Goal: Information Seeking & Learning: Learn about a topic

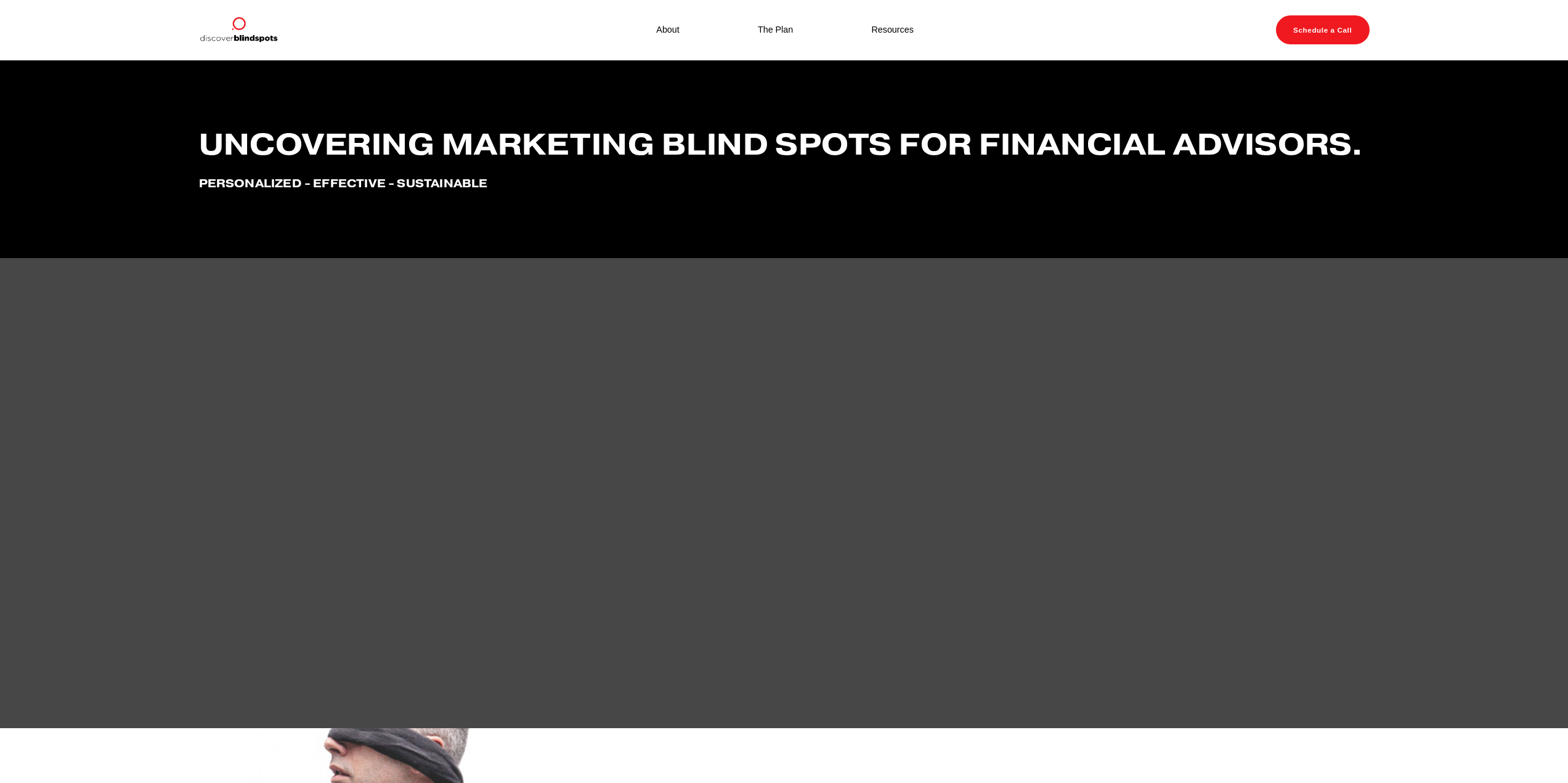
click at [894, 40] on div "About The Plan Resources" at bounding box center [591, 30] width 784 height 29
click at [894, 31] on link "Resources" at bounding box center [892, 29] width 42 height 16
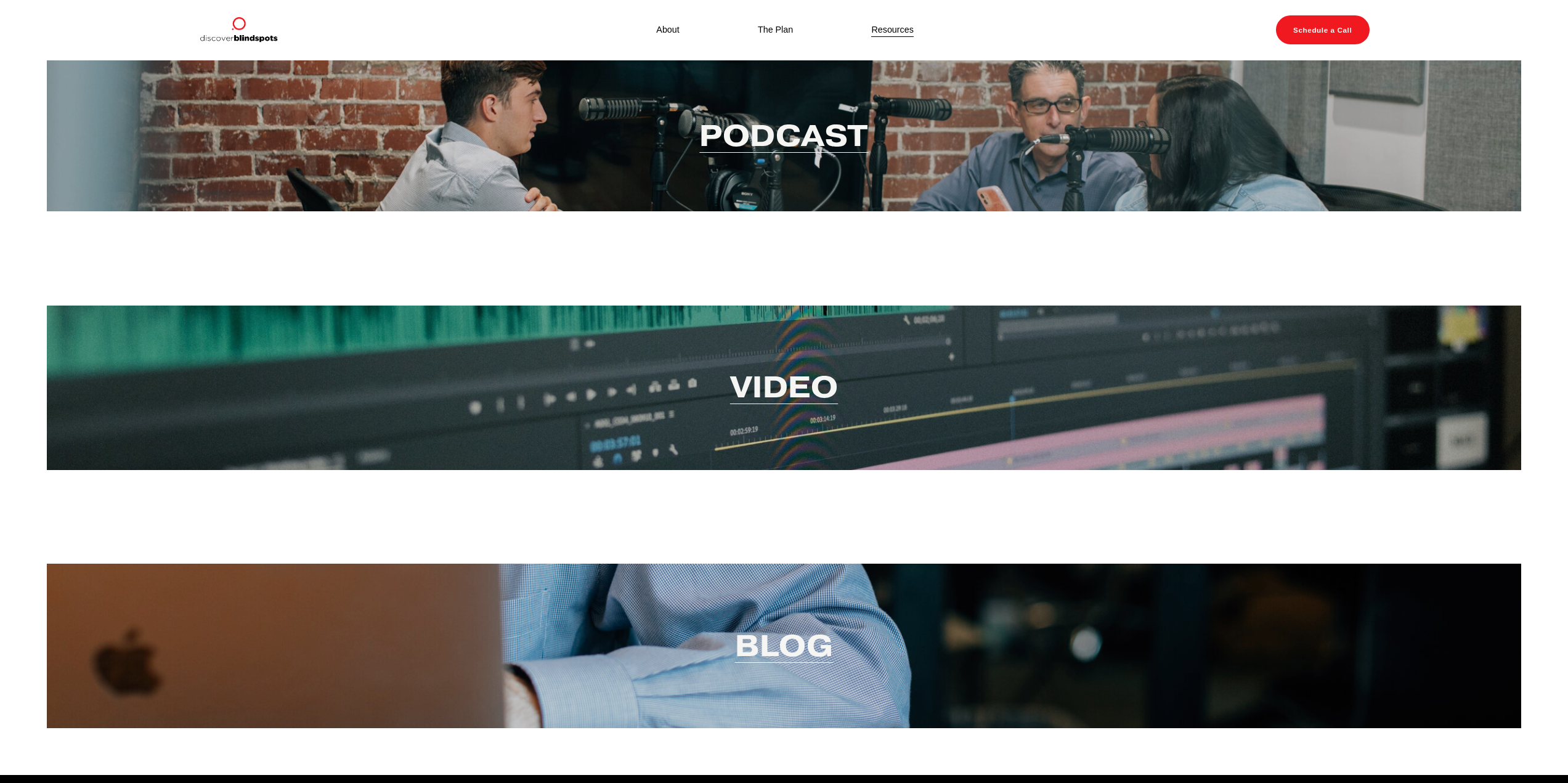
click at [772, 35] on link "The Plan" at bounding box center [775, 29] width 35 height 16
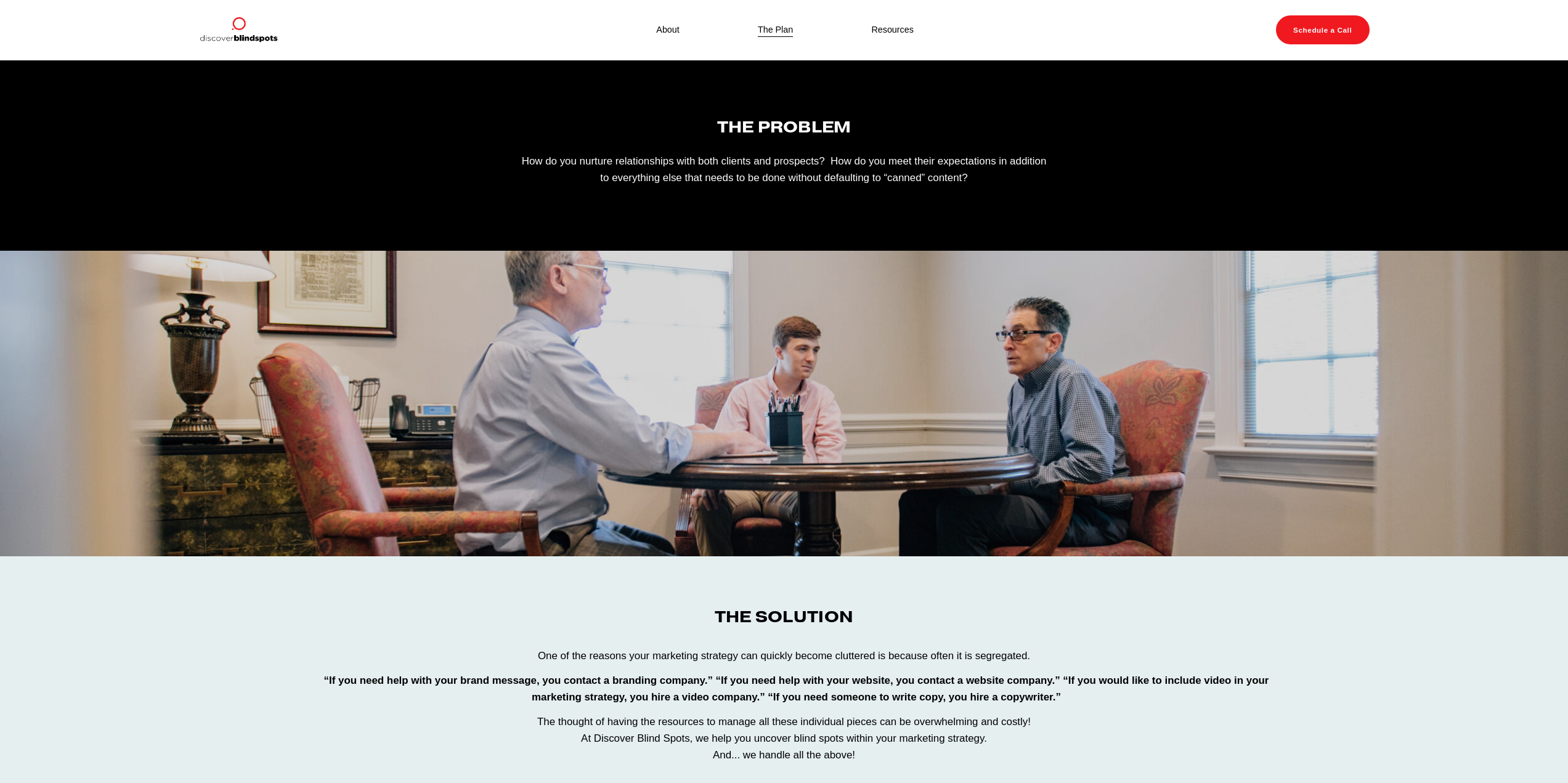
scroll to position [4, 0]
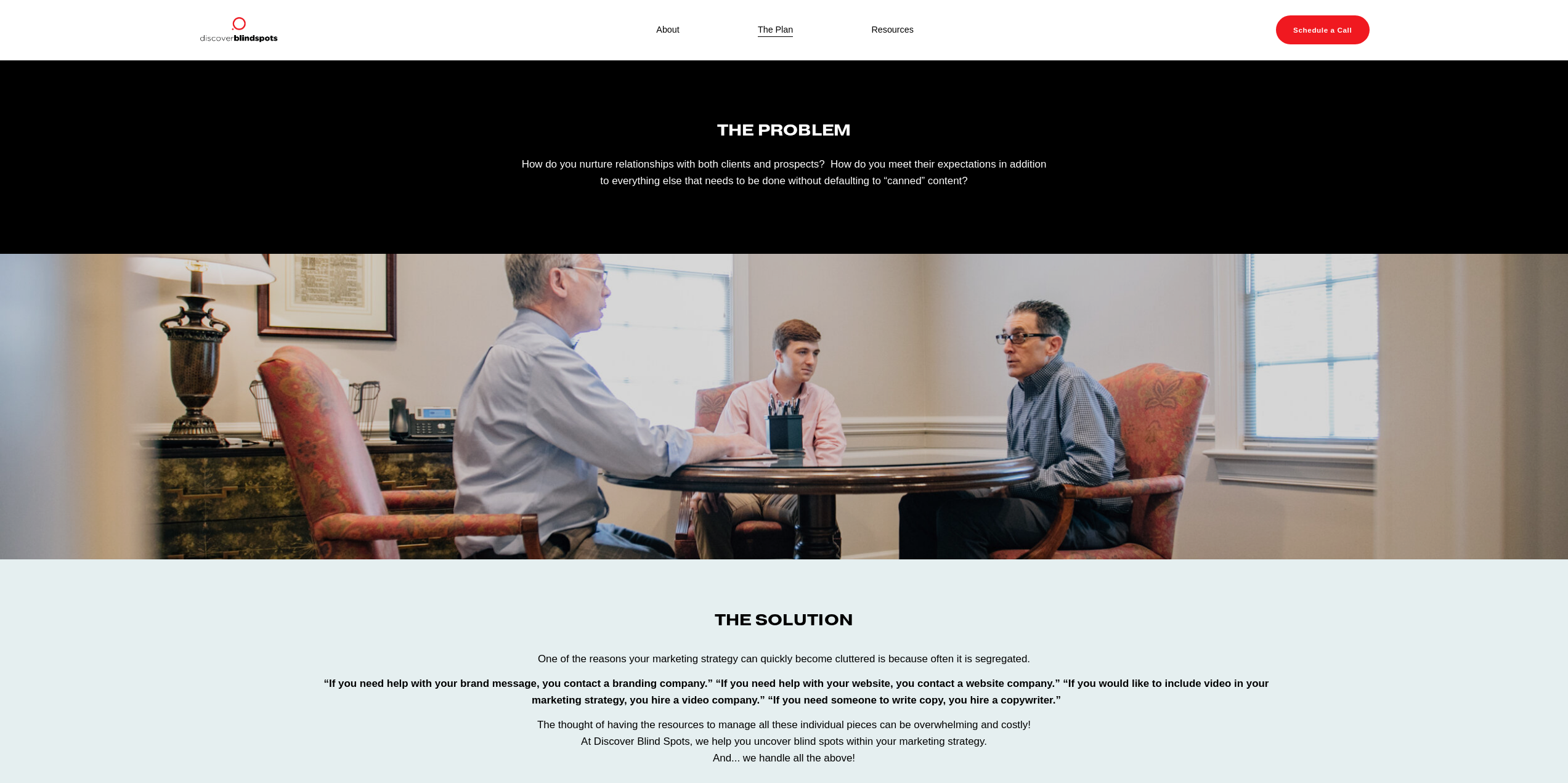
click at [668, 32] on link "About" at bounding box center [667, 29] width 23 height 16
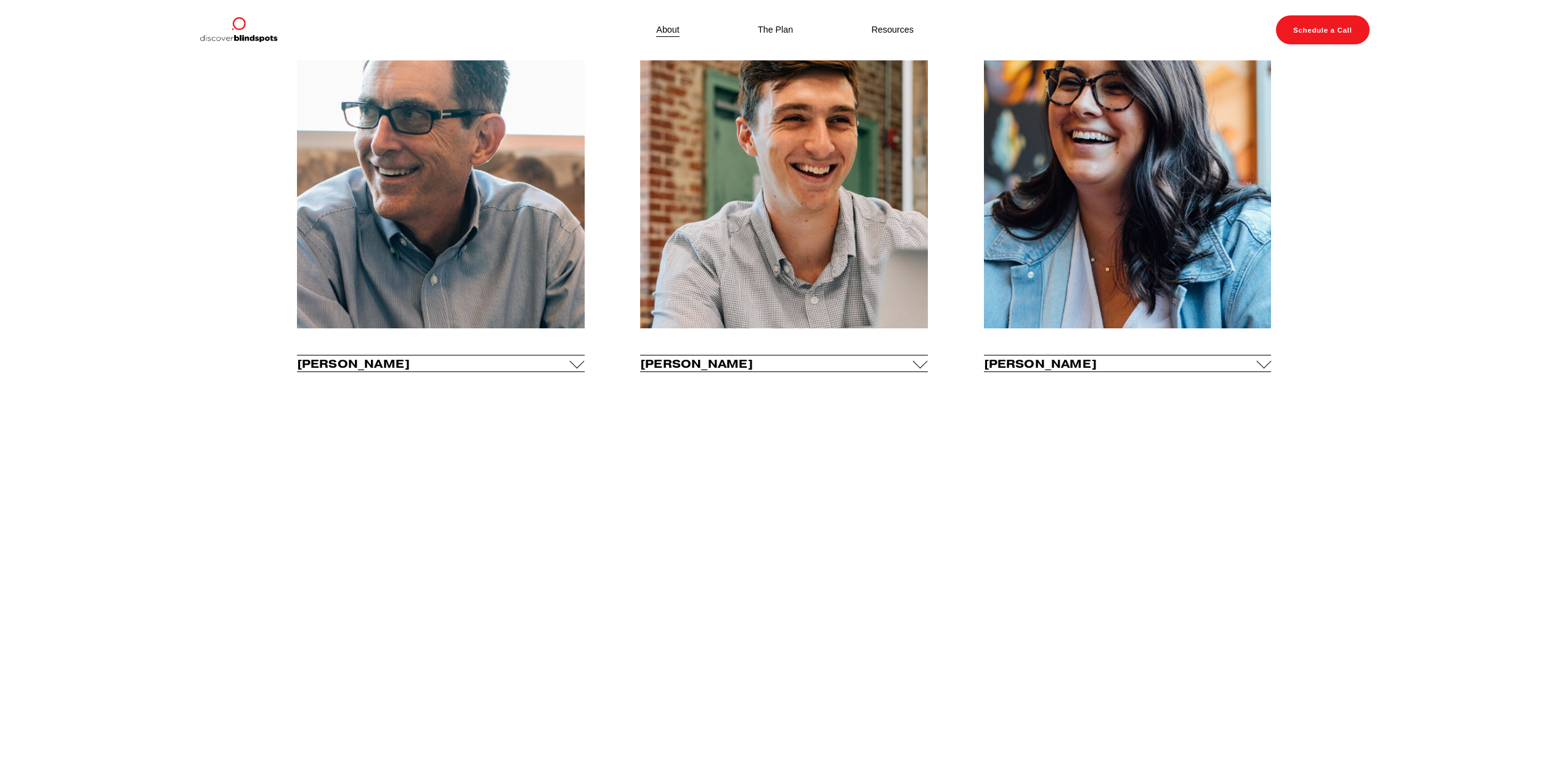
scroll to position [658, 0]
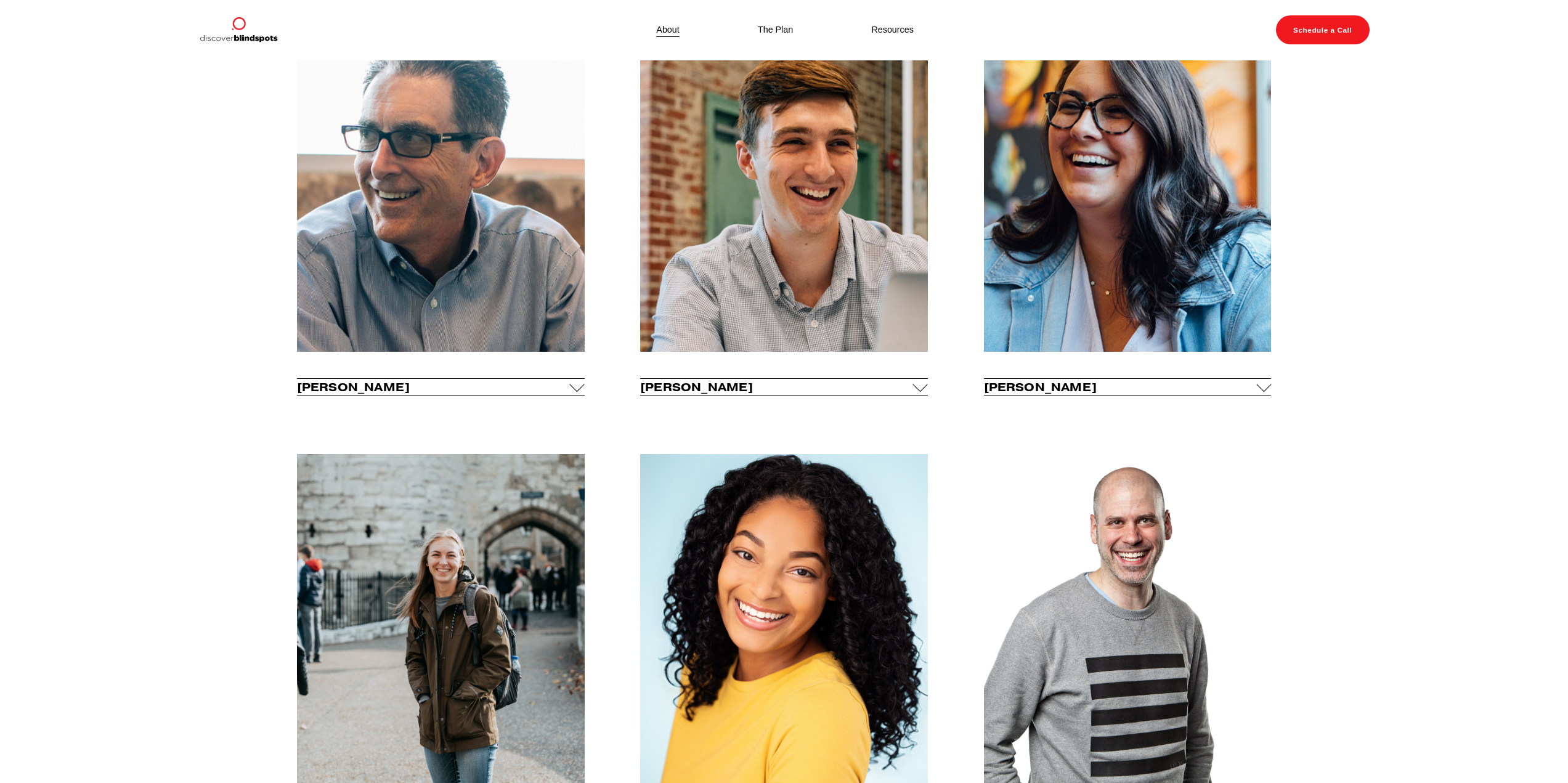
click at [917, 384] on div at bounding box center [921, 384] width 15 height 15
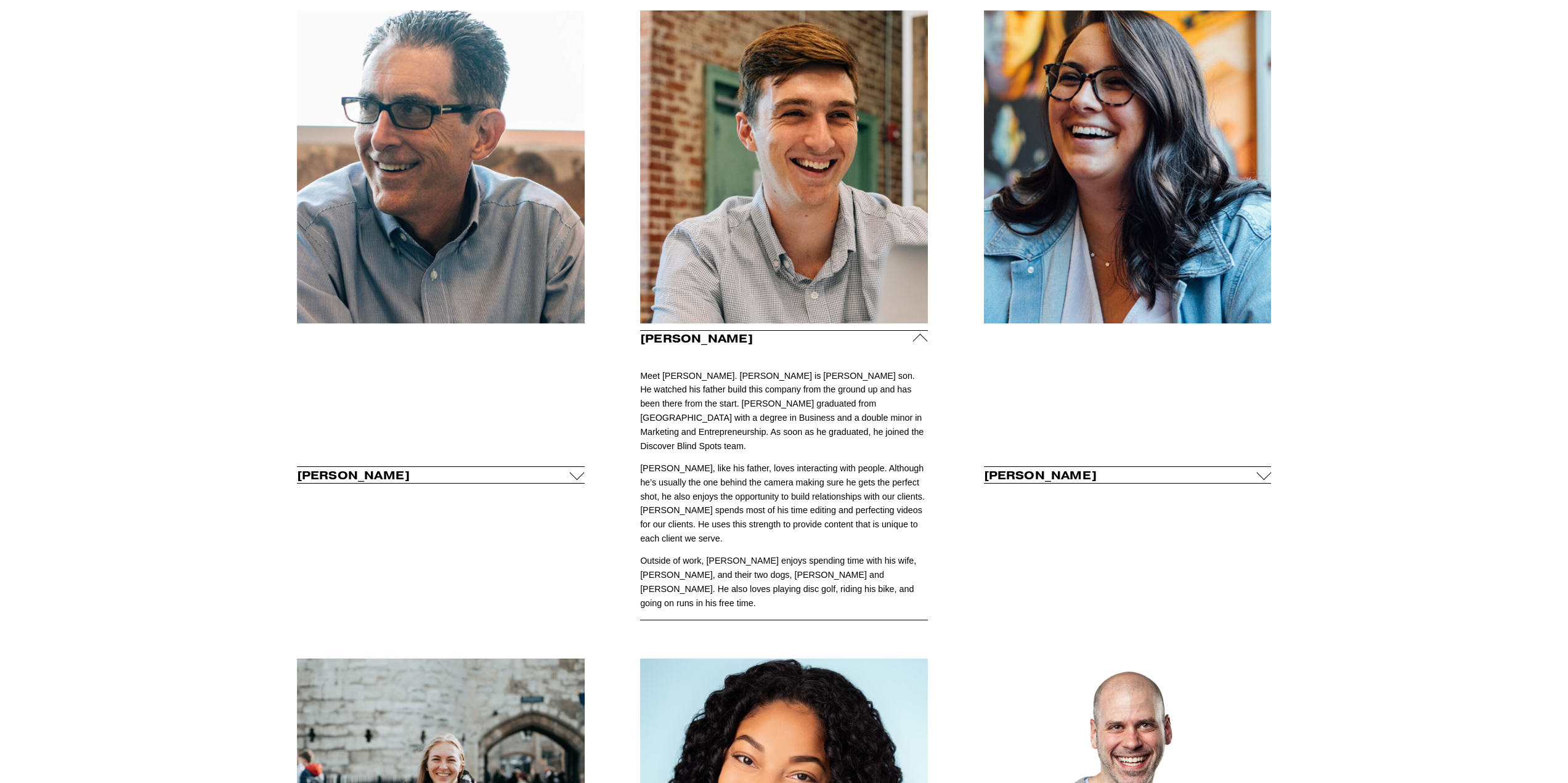
scroll to position [698, 0]
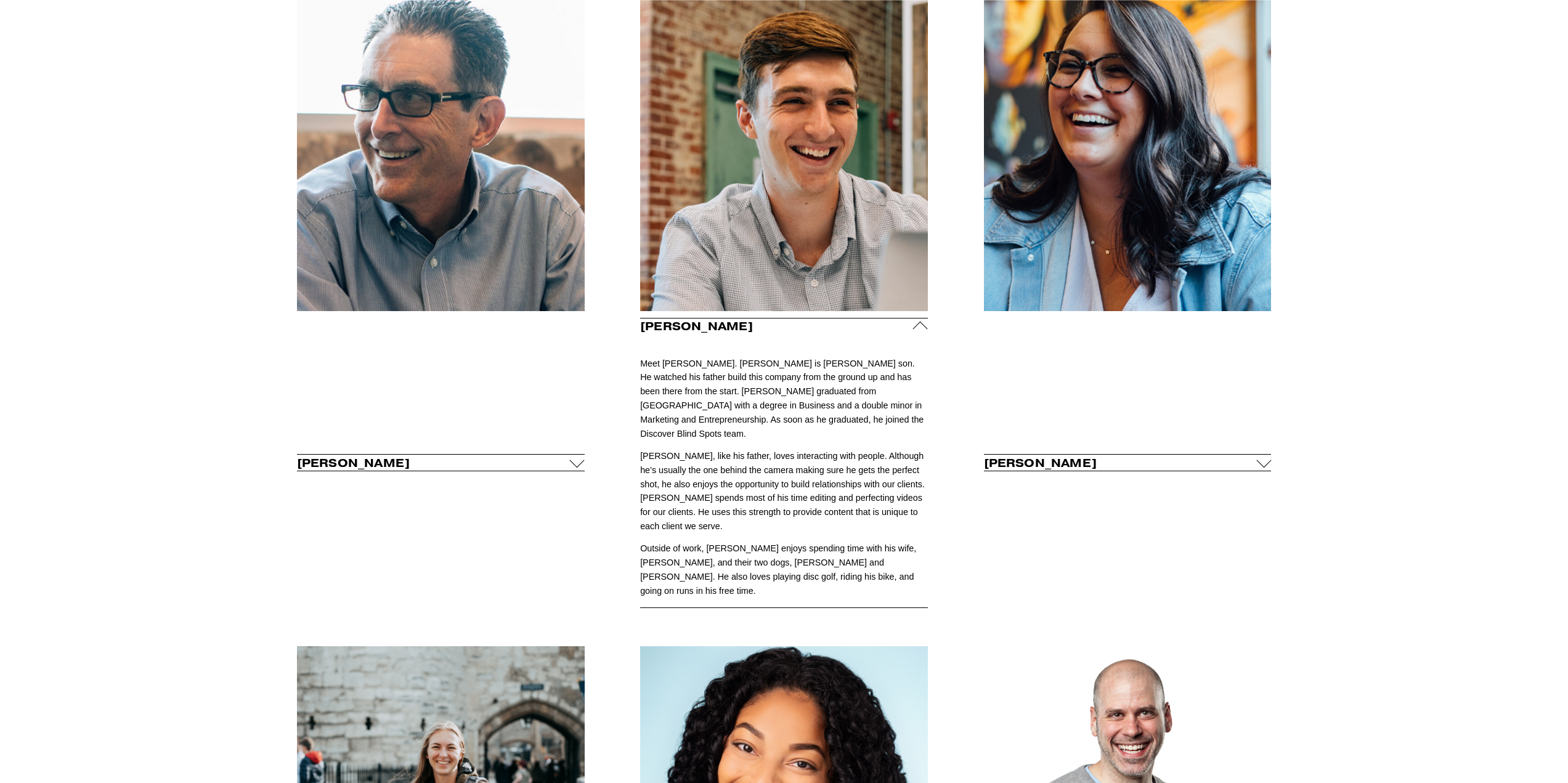
click at [1070, 456] on span "Carly Riddle" at bounding box center [1120, 463] width 273 height 14
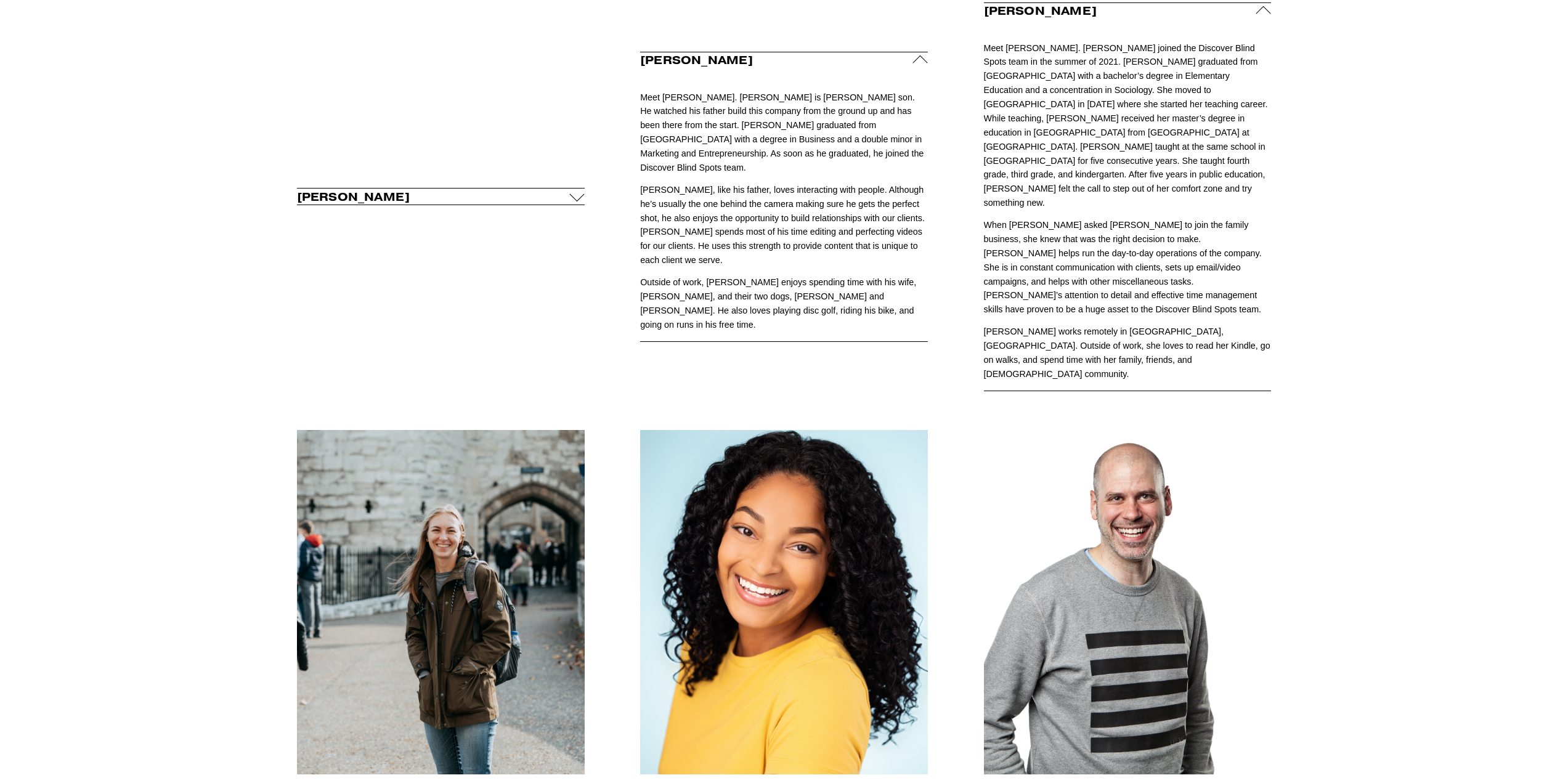
scroll to position [1191, 0]
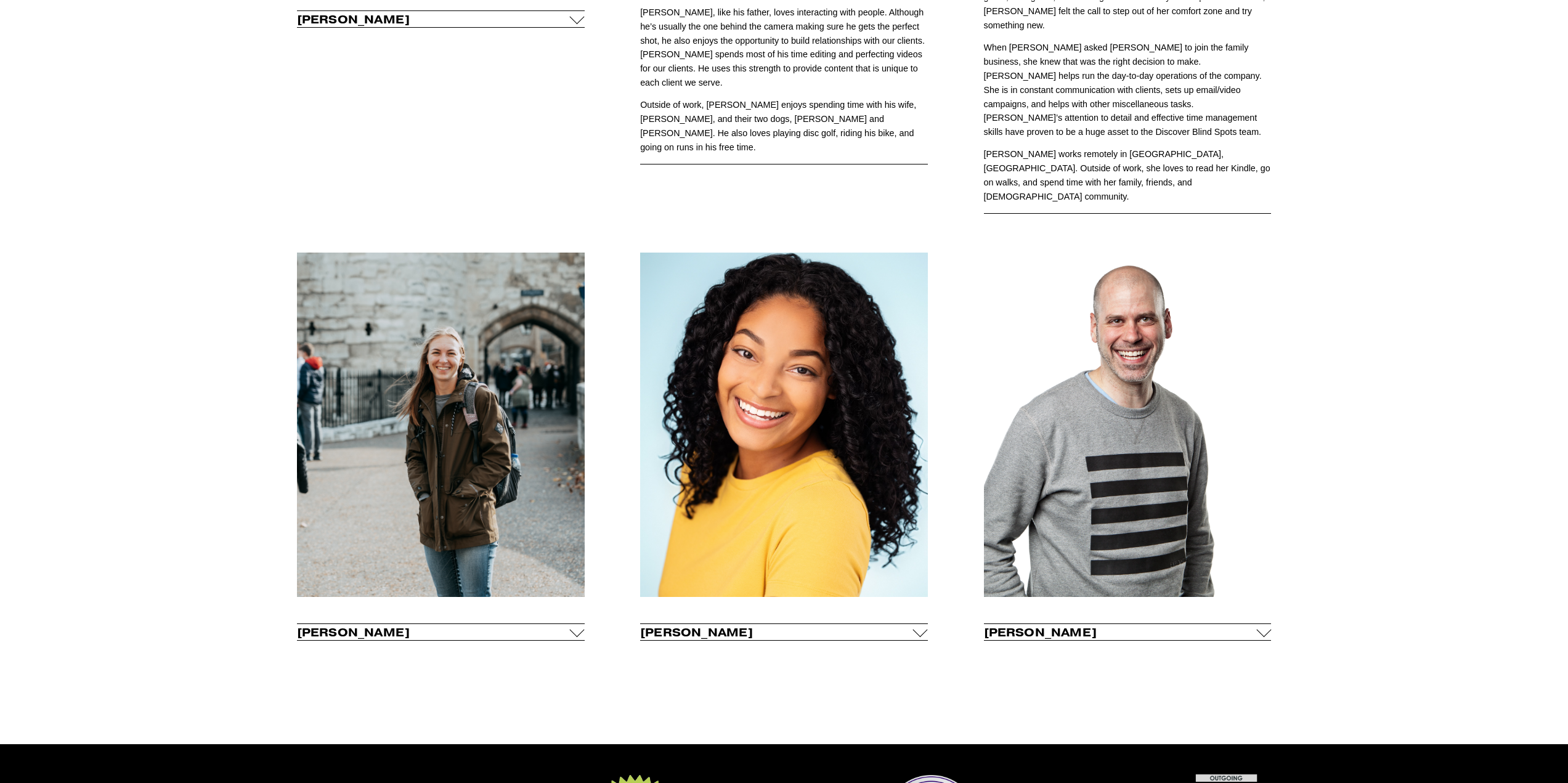
click at [453, 626] on span "Leslie Franks" at bounding box center [433, 632] width 273 height 14
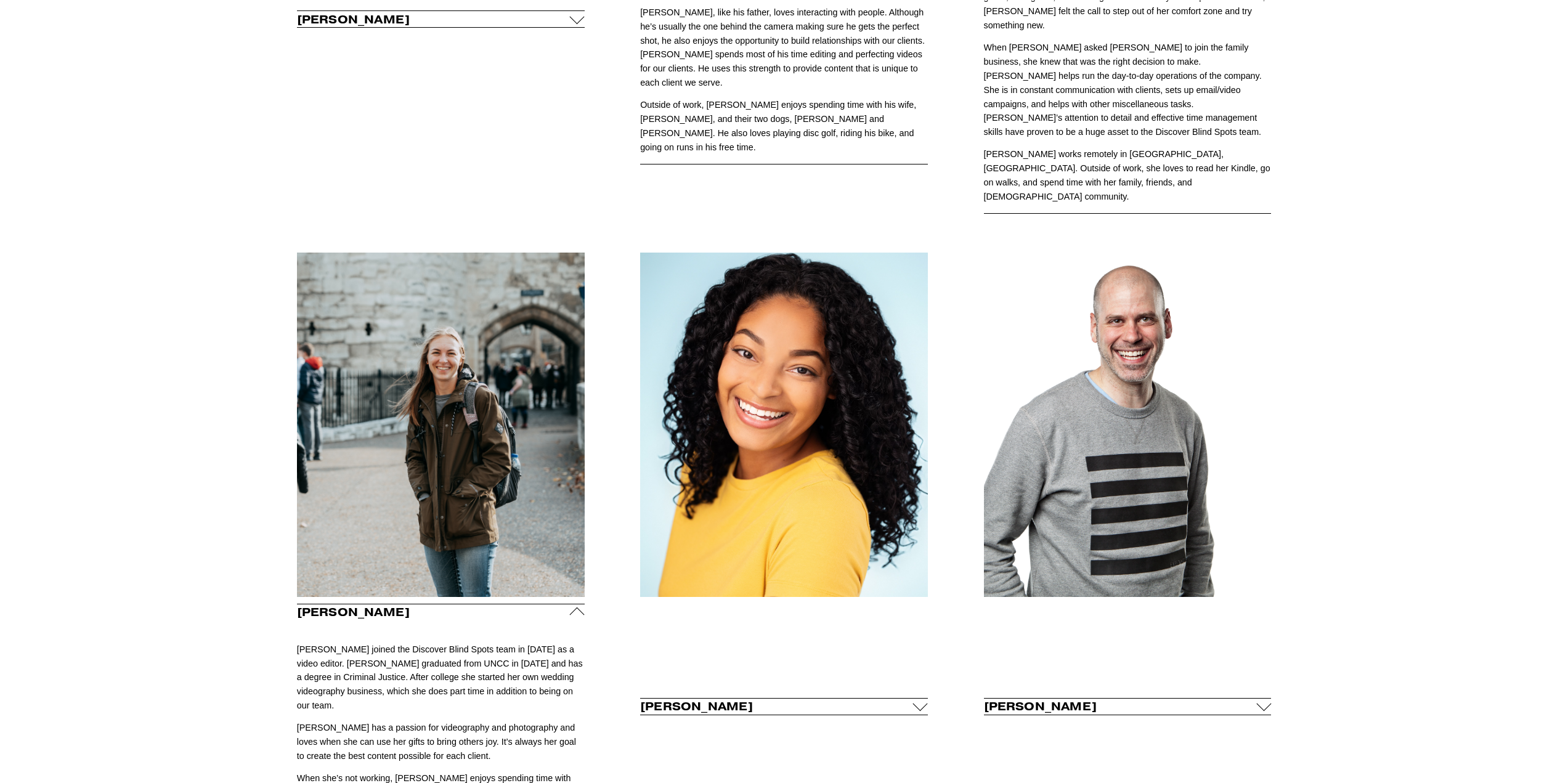
click at [741, 700] on span "Selena Riddle" at bounding box center [776, 706] width 273 height 14
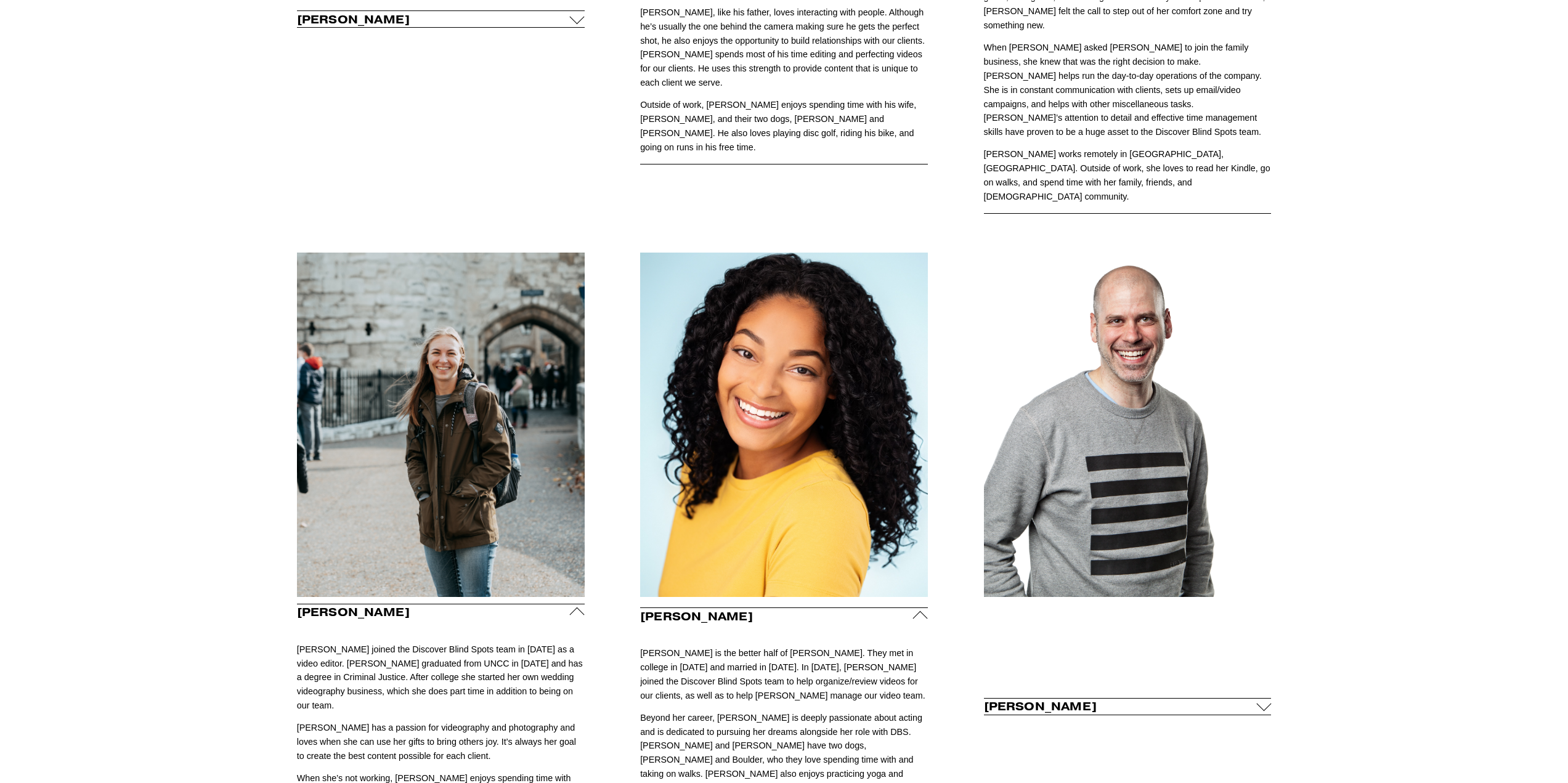
click at [1143, 700] on span "Pete Tarwacki" at bounding box center [1120, 706] width 273 height 14
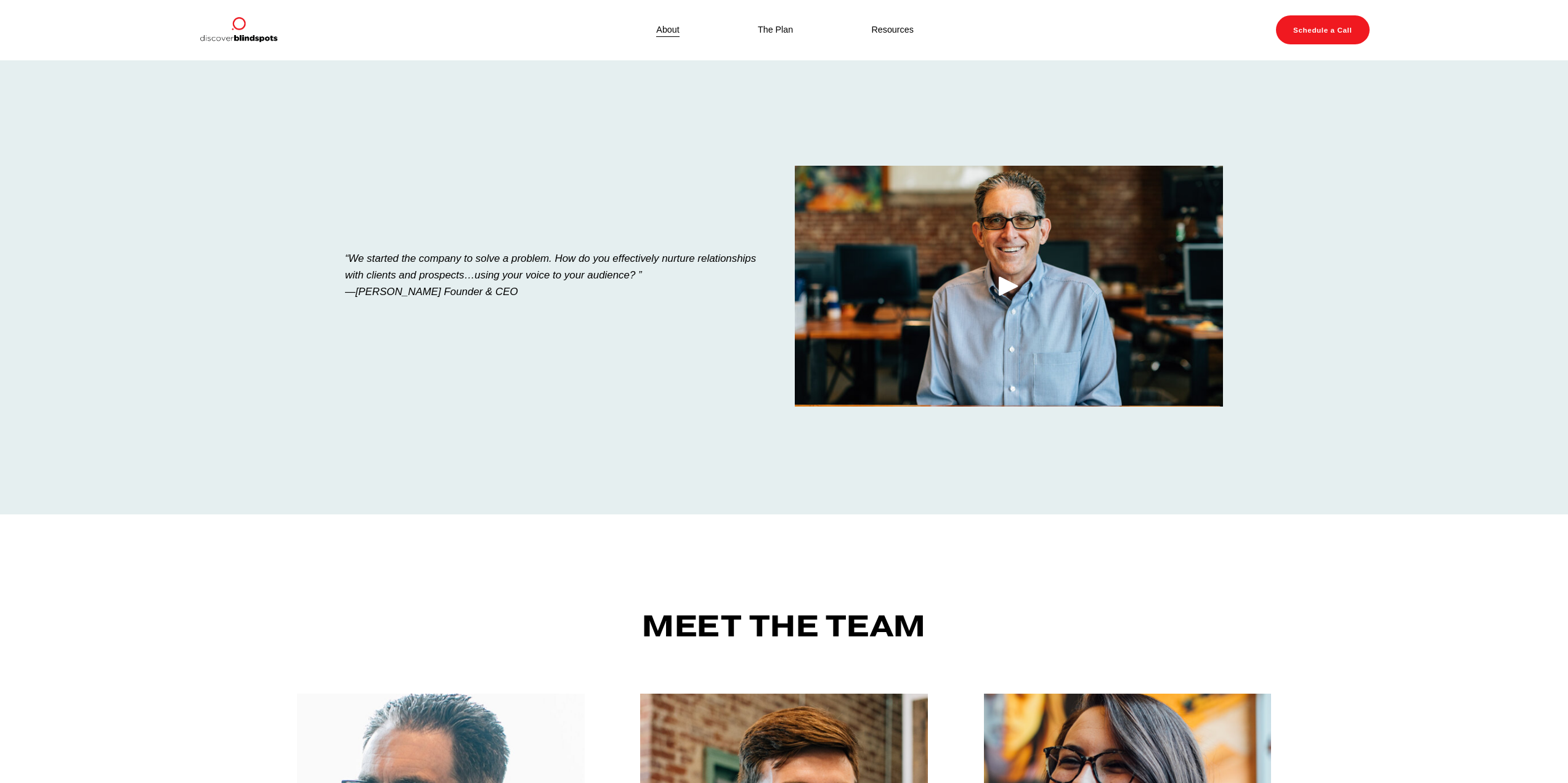
scroll to position [0, 0]
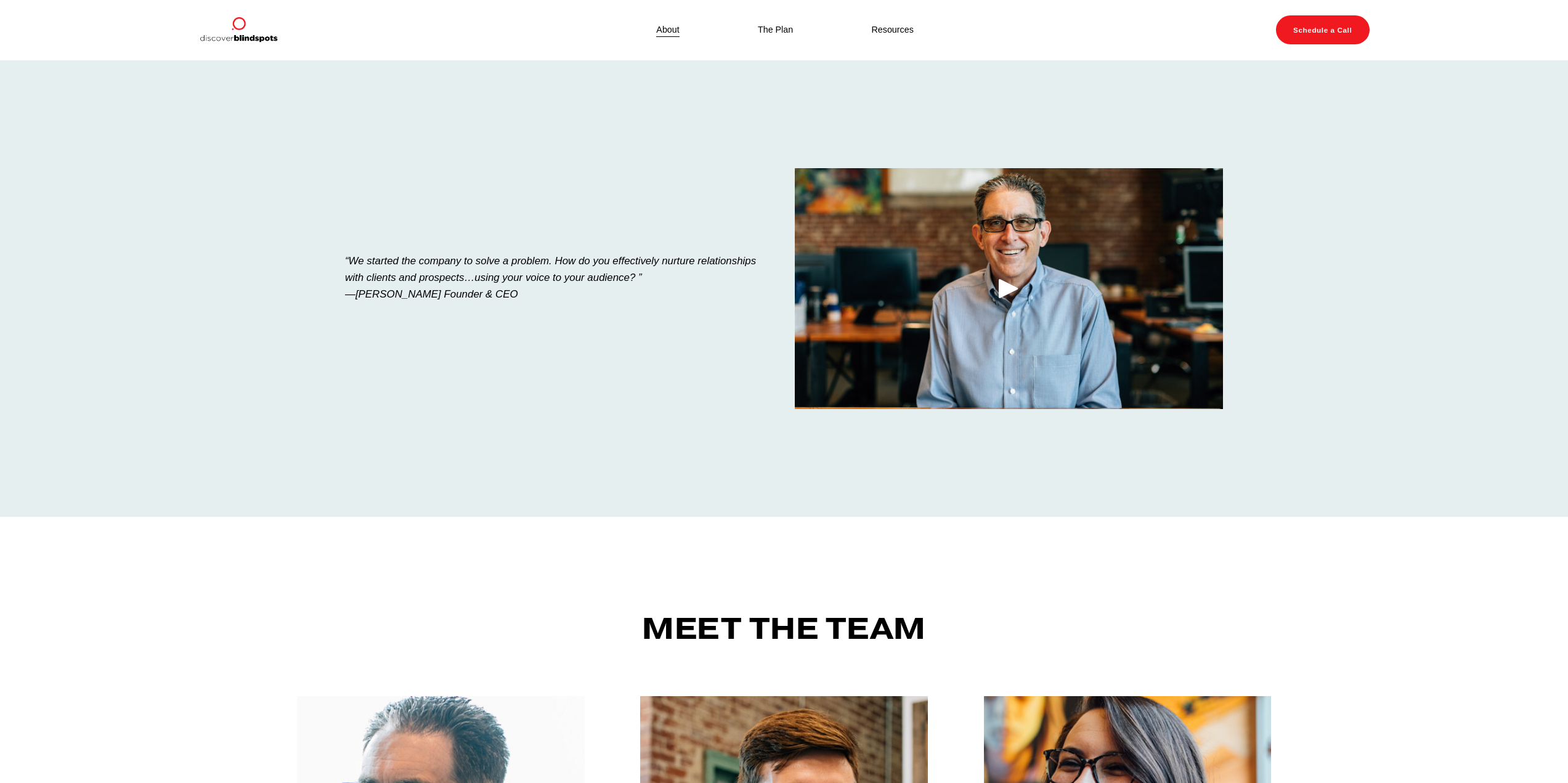
click at [1002, 289] on div "Play" at bounding box center [1008, 288] width 29 height 29
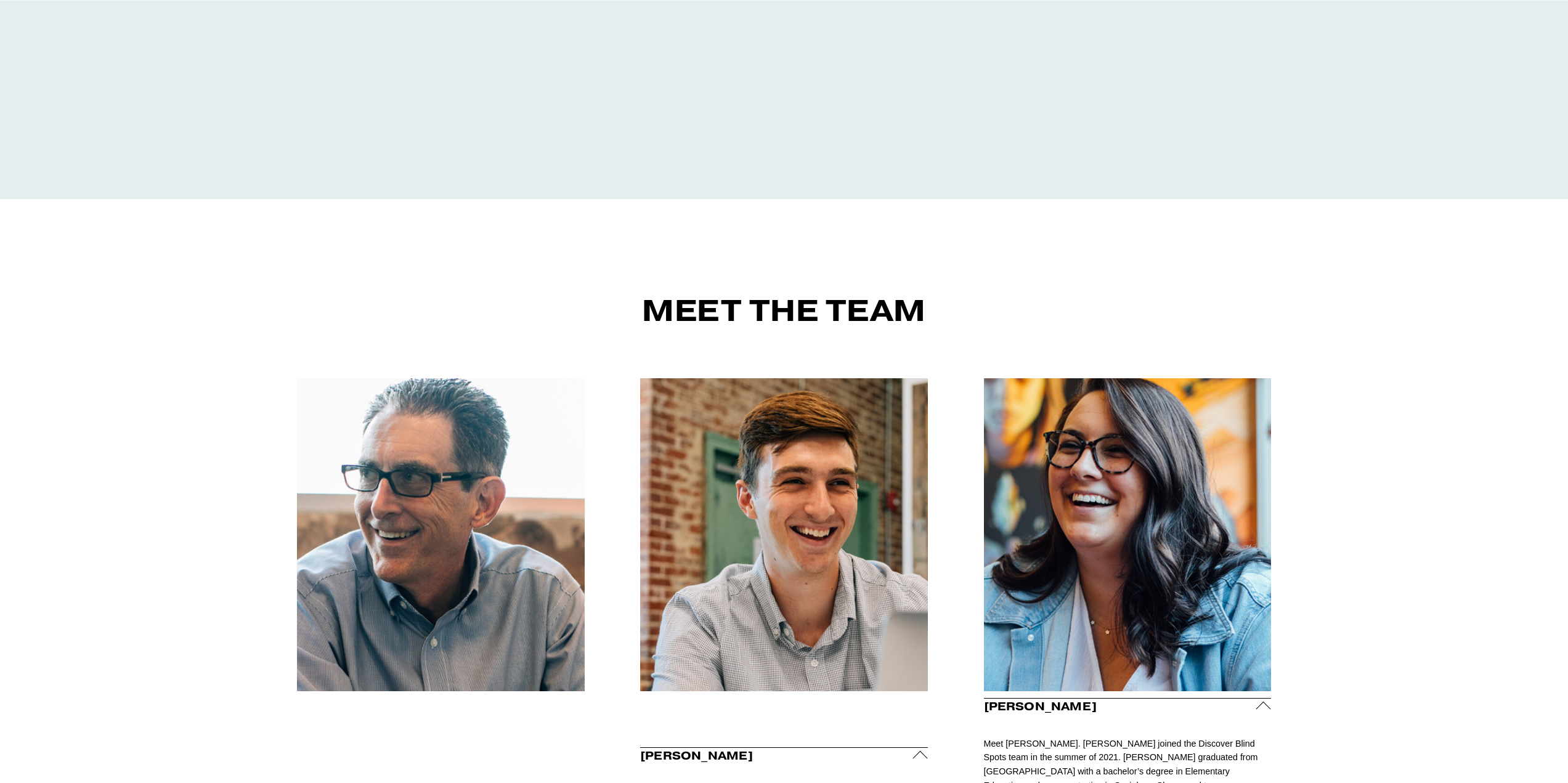
scroll to position [452, 0]
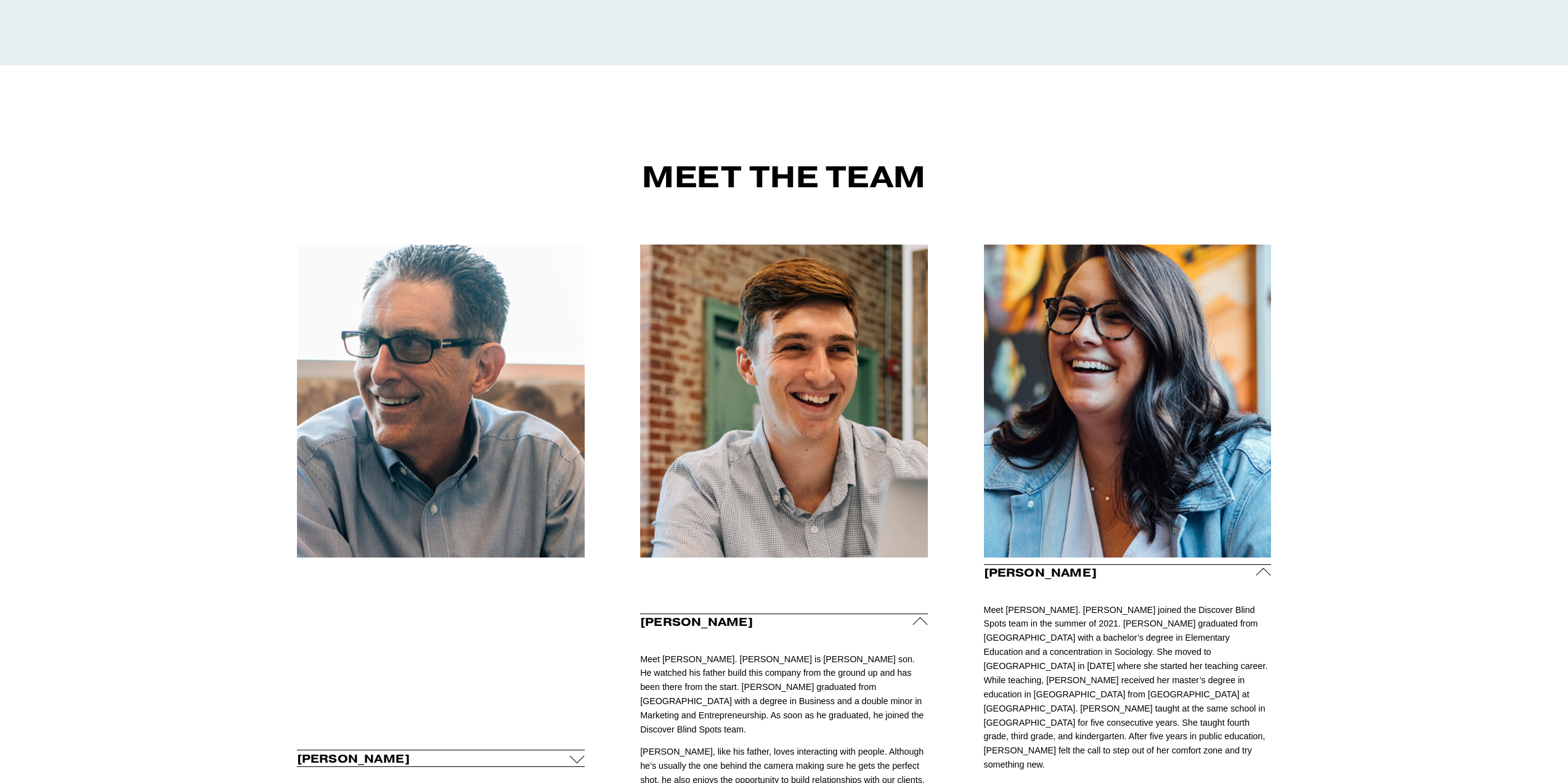
click at [805, 431] on div at bounding box center [784, 400] width 288 height 312
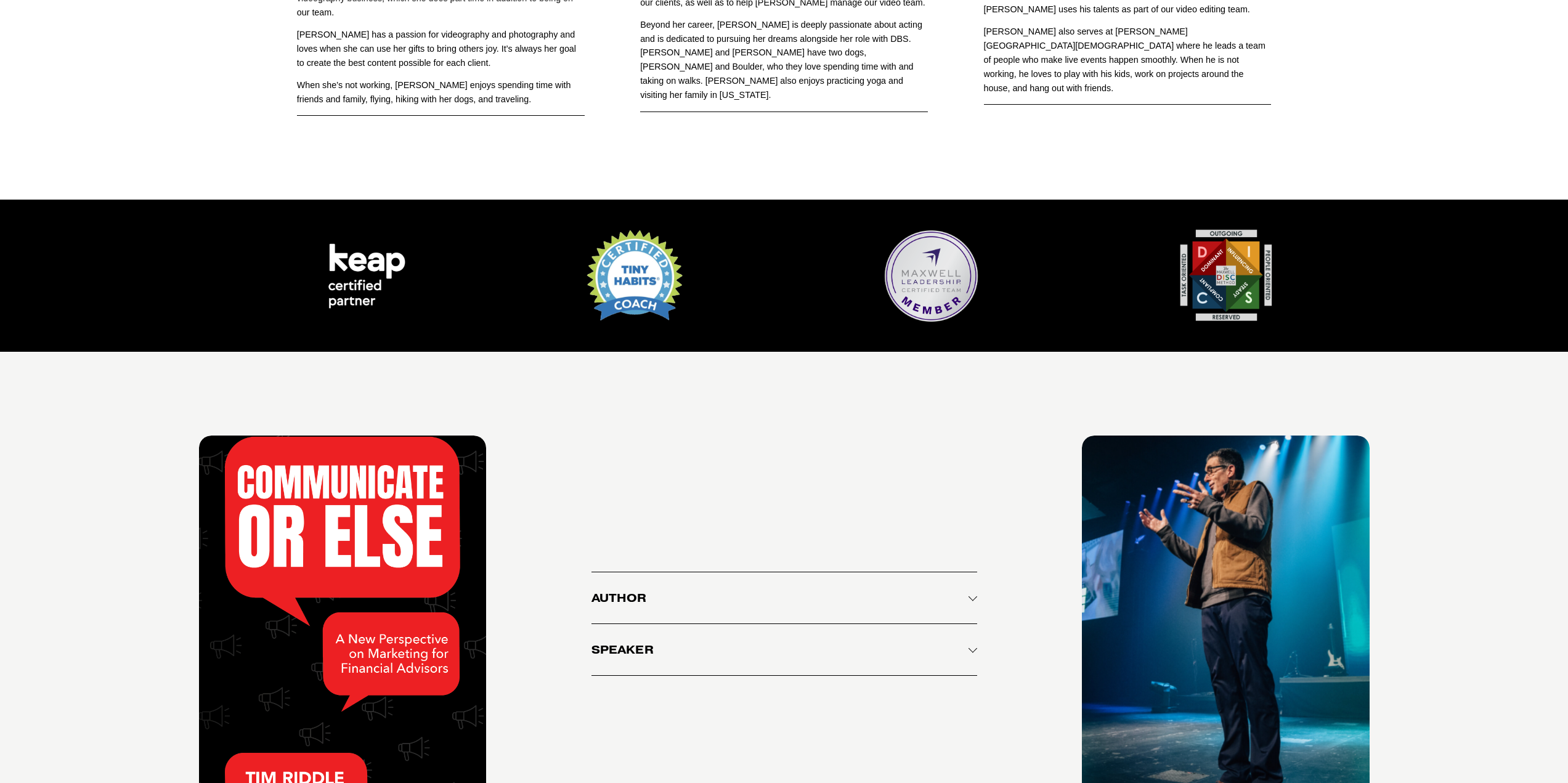
scroll to position [2054, 0]
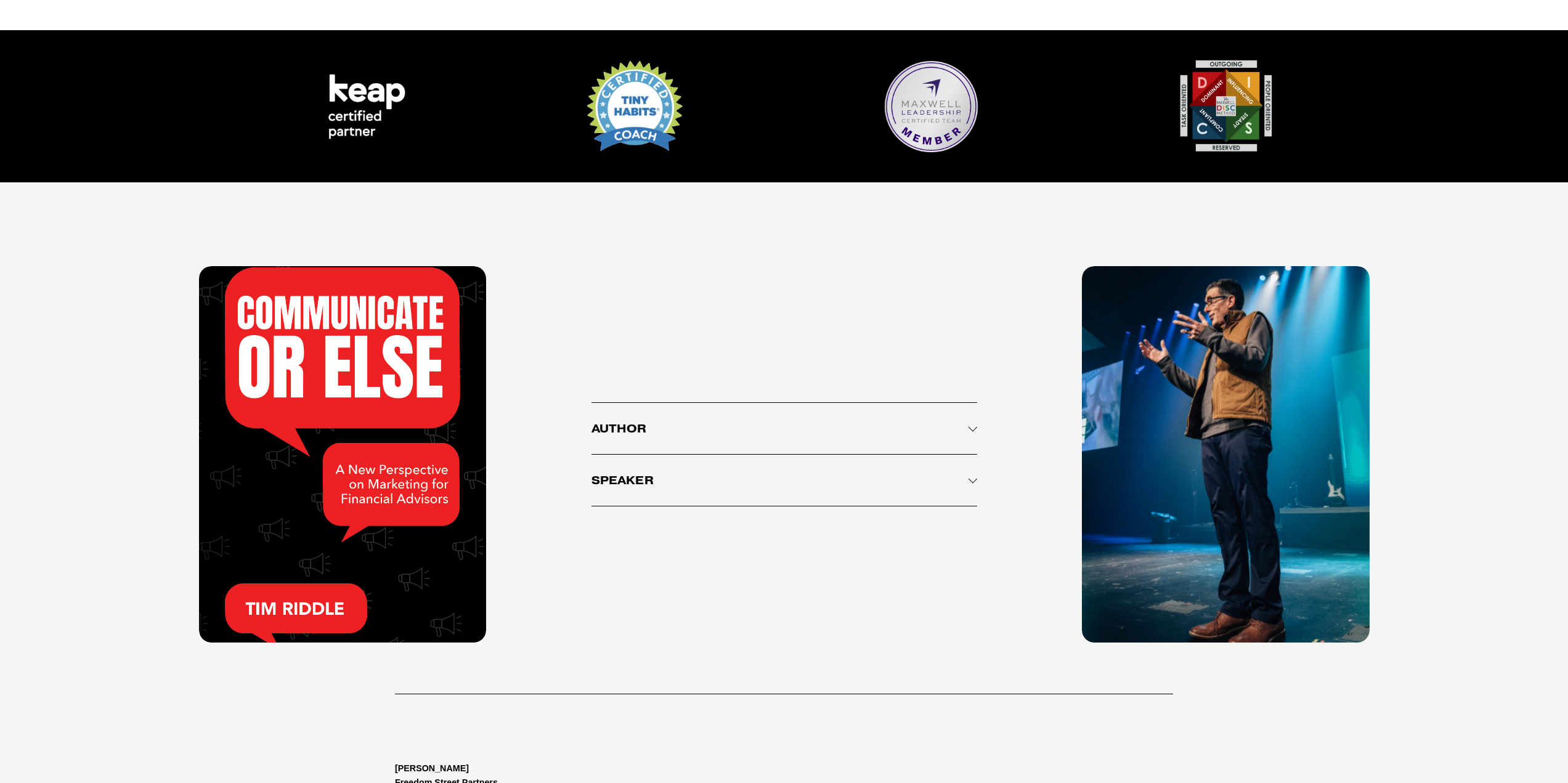
click at [847, 403] on button "Author" at bounding box center [784, 428] width 386 height 51
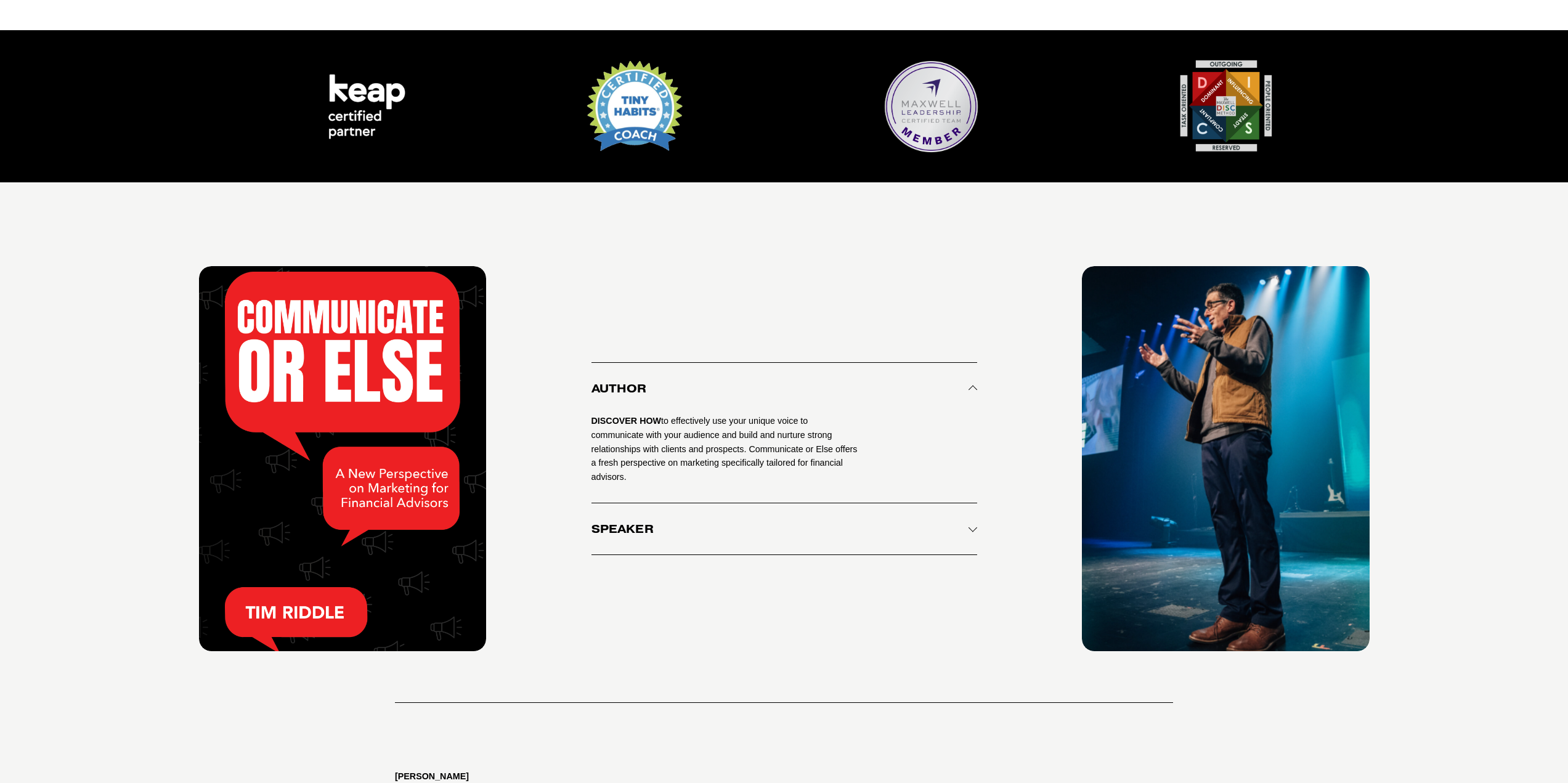
click at [830, 504] on button "Speaker" at bounding box center [784, 529] width 386 height 51
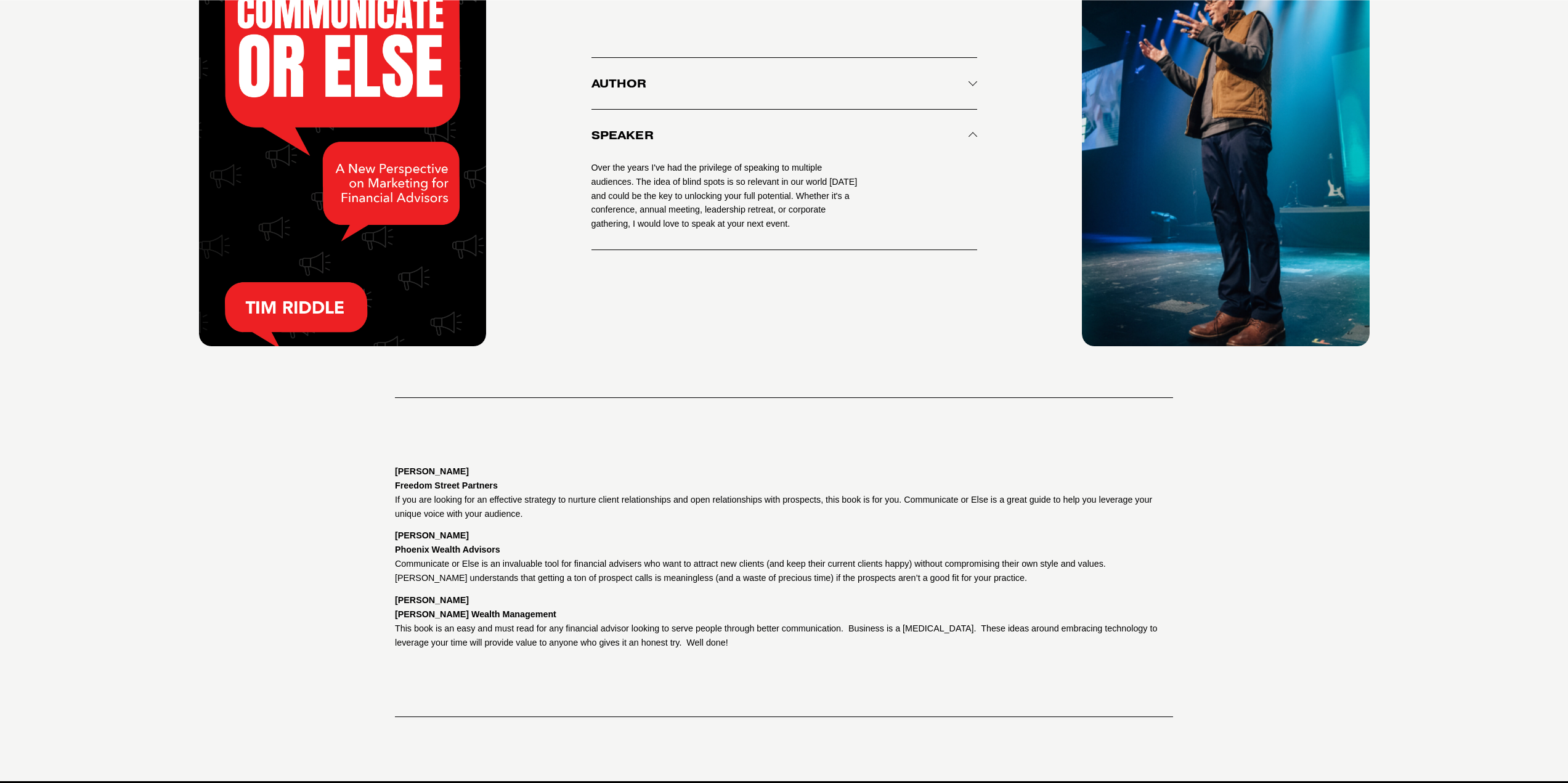
scroll to position [2439, 0]
